Goal: Navigation & Orientation: Find specific page/section

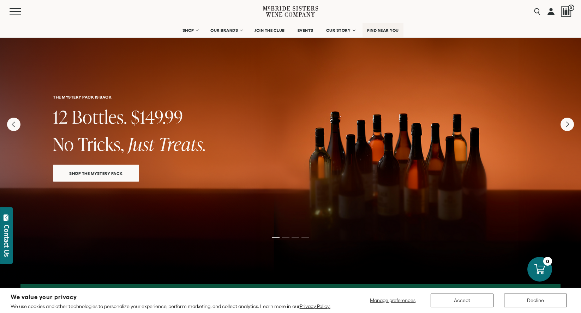
click at [381, 29] on span "FIND NEAR YOU" at bounding box center [383, 30] width 32 height 5
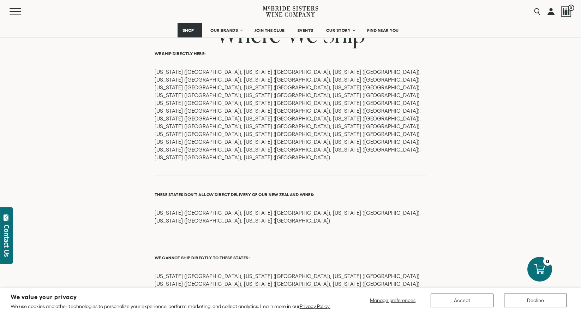
scroll to position [595, 0]
